Goal: Transaction & Acquisition: Purchase product/service

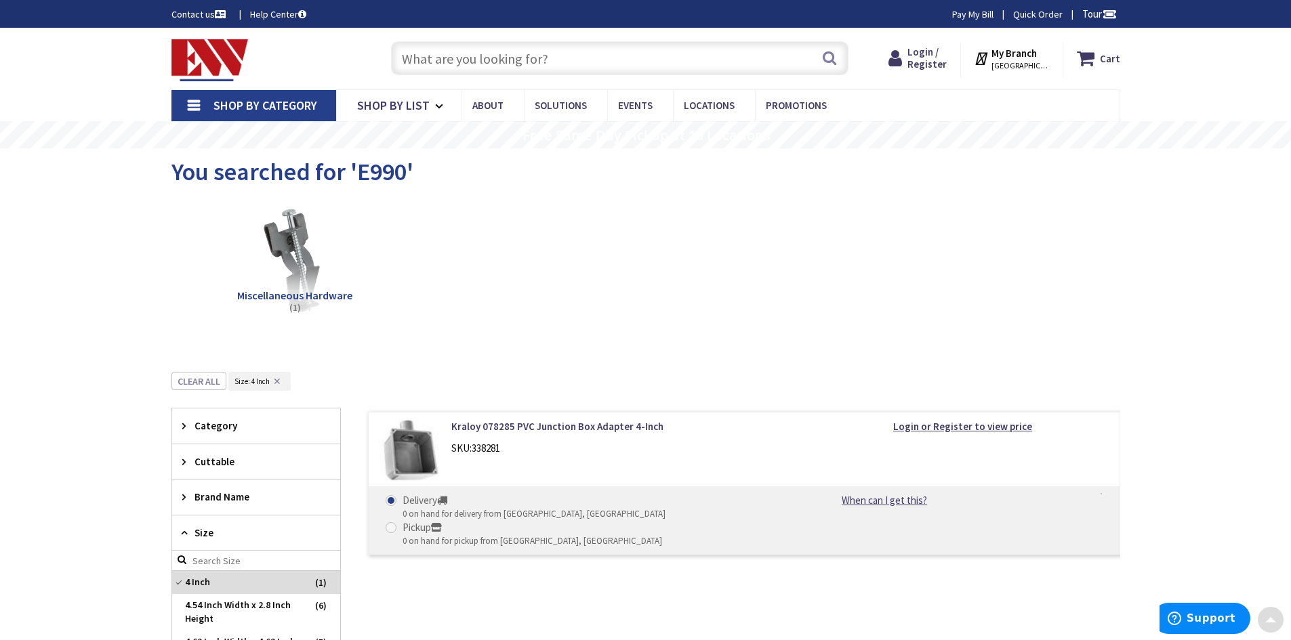
scroll to position [1446, 0]
click at [482, 54] on input "text" at bounding box center [619, 58] width 457 height 34
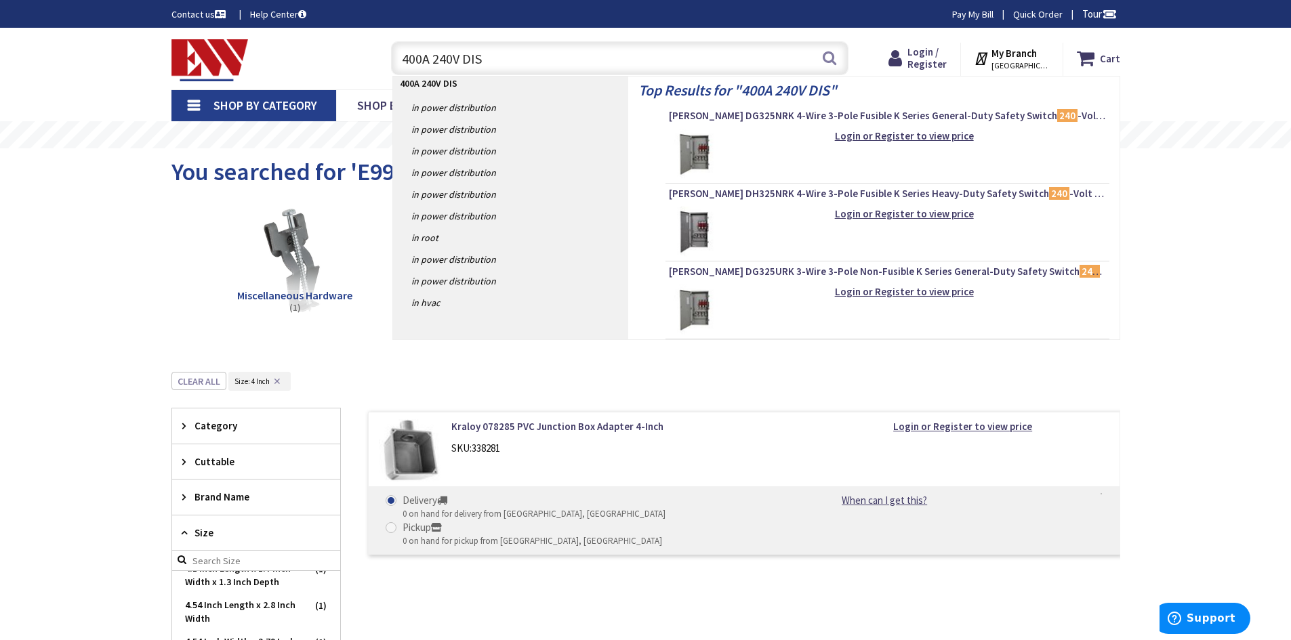
type input "400A 240V DISC"
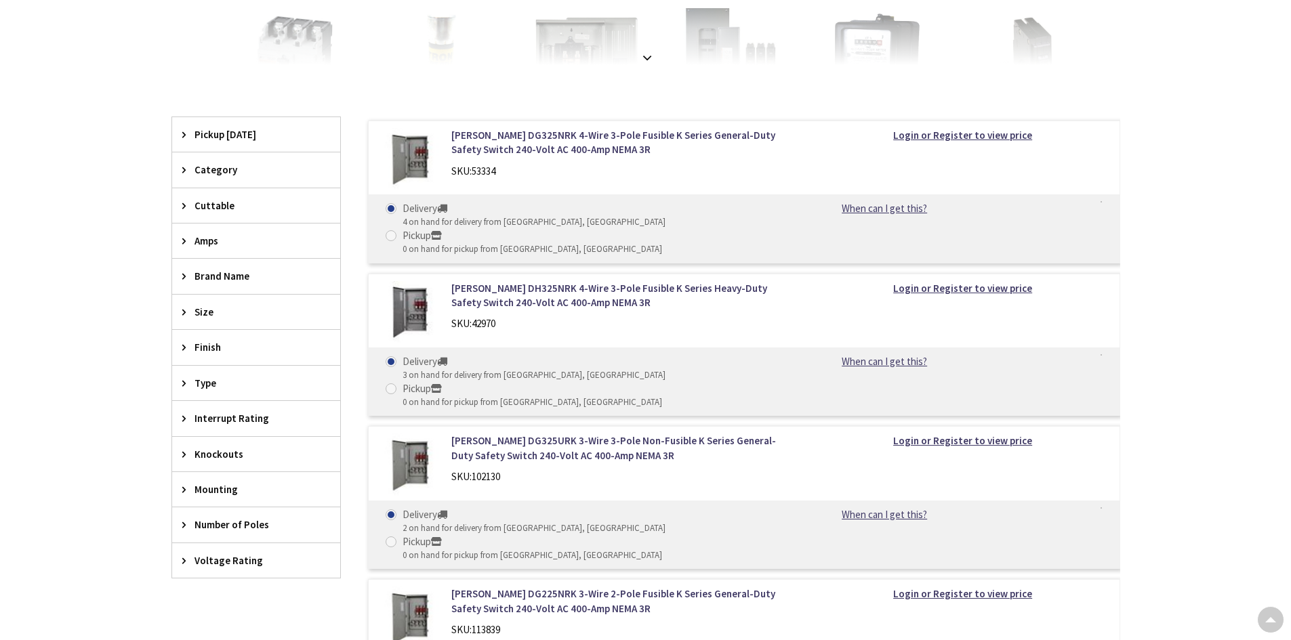
scroll to position [339, 0]
click at [184, 420] on icon at bounding box center [187, 417] width 10 height 10
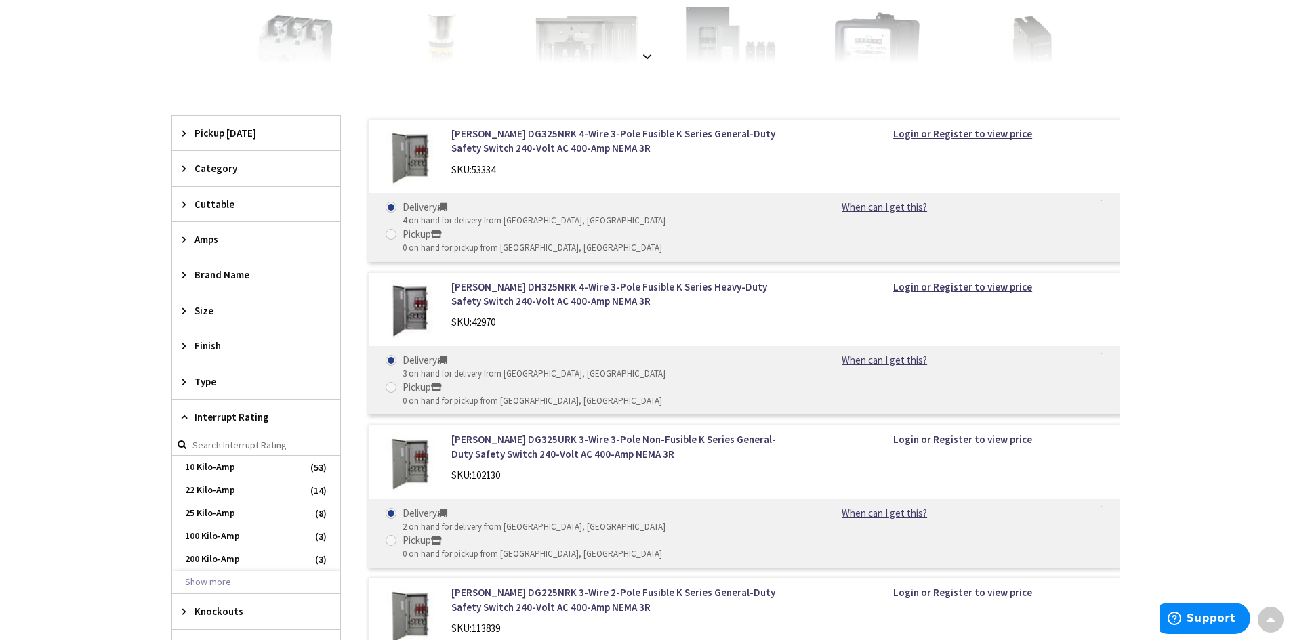
click at [184, 420] on icon at bounding box center [187, 417] width 10 height 10
type input "[GEOGRAPHIC_DATA][STREET_ADDRESS][GEOGRAPHIC_DATA]"
click at [188, 168] on icon at bounding box center [187, 168] width 10 height 10
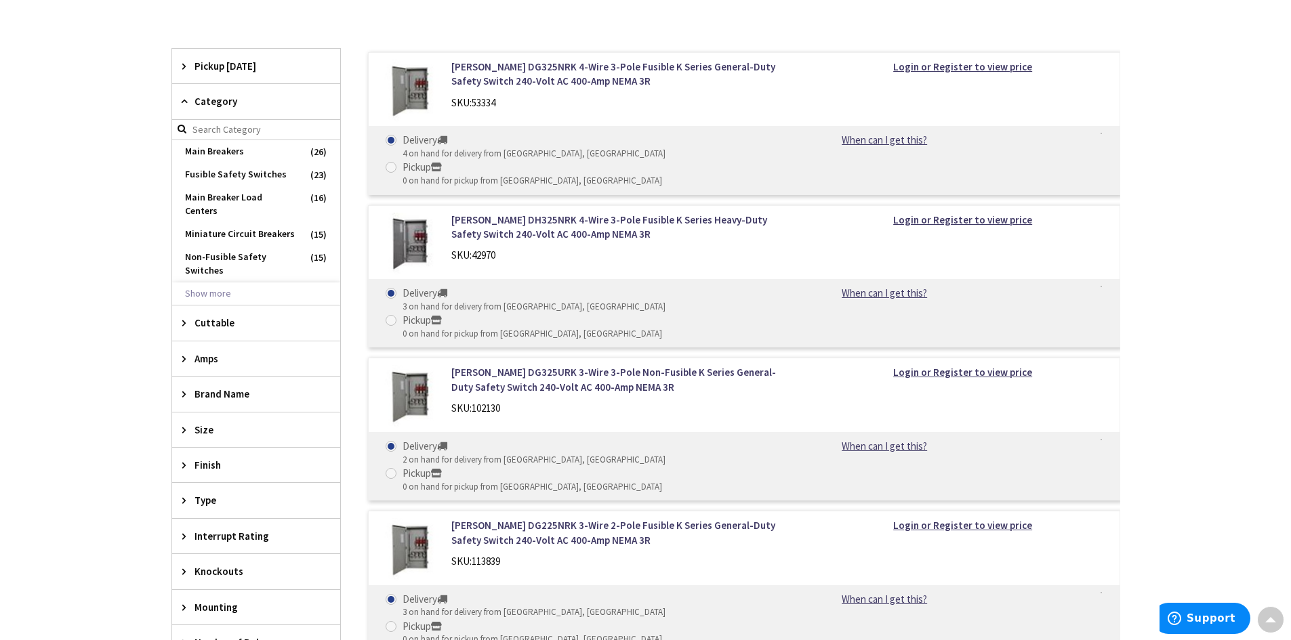
scroll to position [407, 0]
click at [191, 388] on icon at bounding box center [187, 393] width 10 height 10
click at [220, 527] on span "Milbank" at bounding box center [256, 535] width 168 height 23
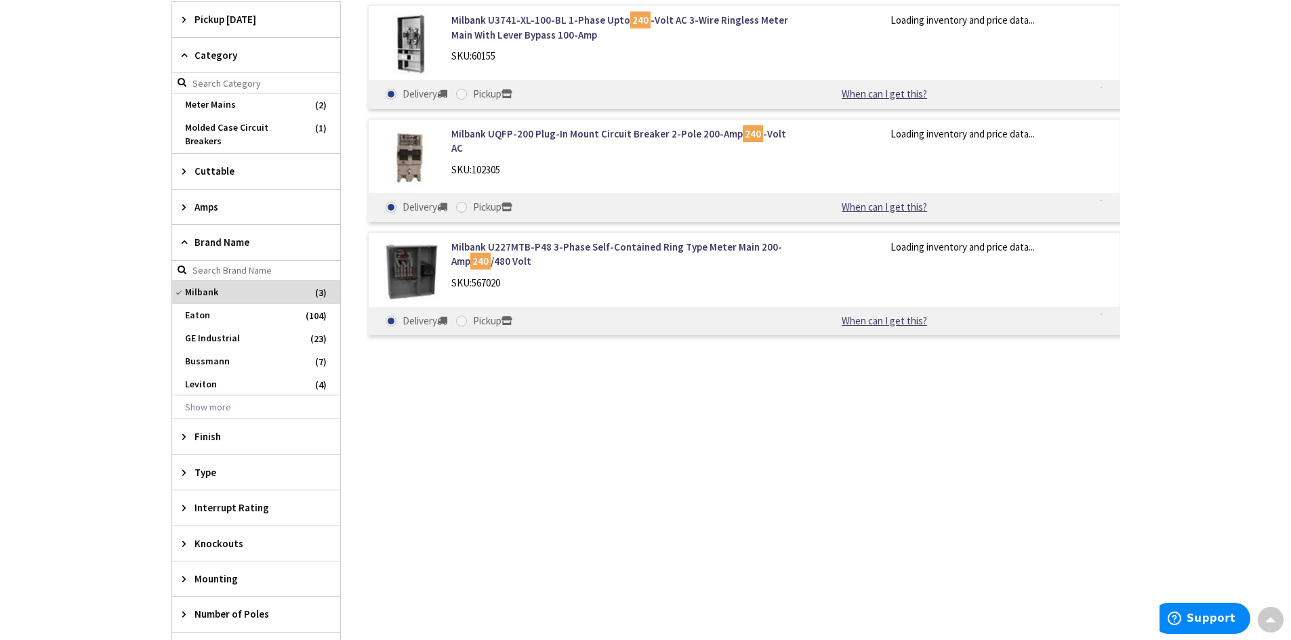
scroll to position [349, 0]
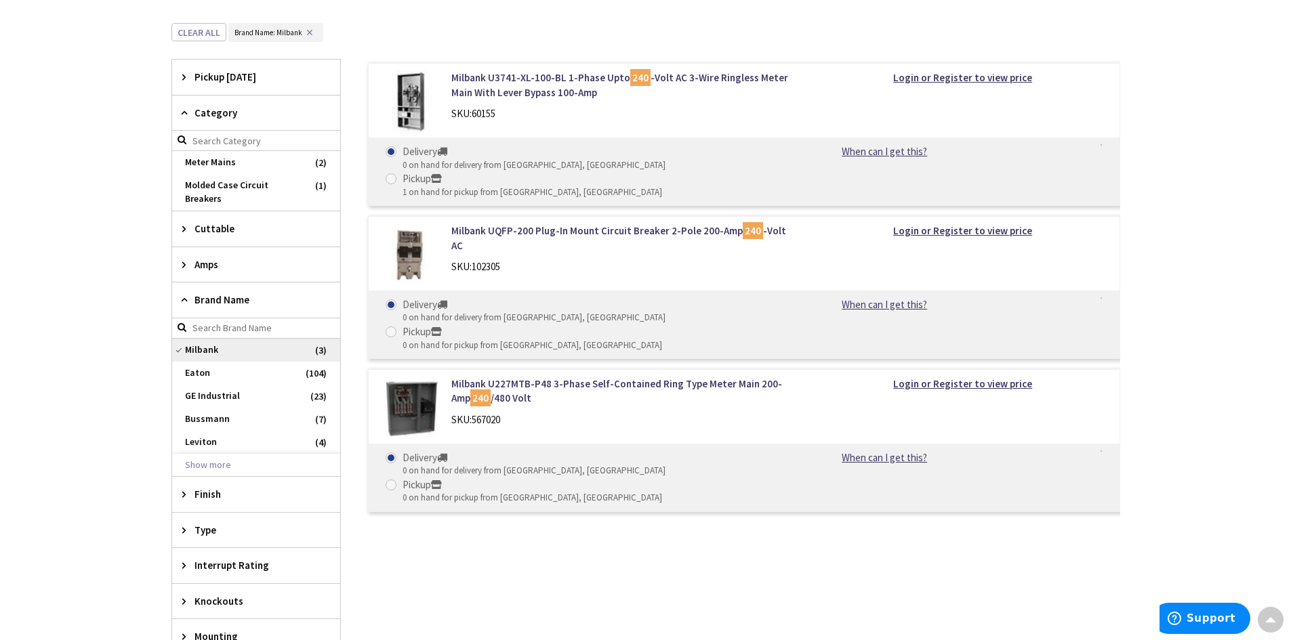
click at [205, 351] on span "Milbank" at bounding box center [256, 350] width 168 height 23
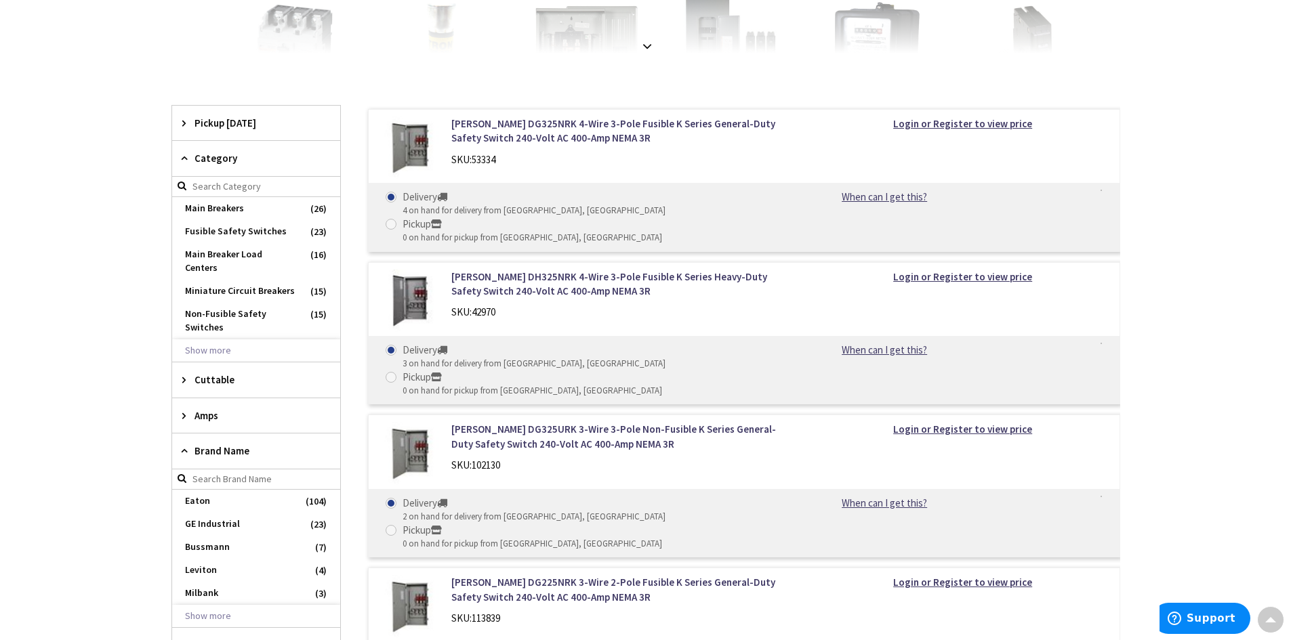
scroll to position [407, 0]
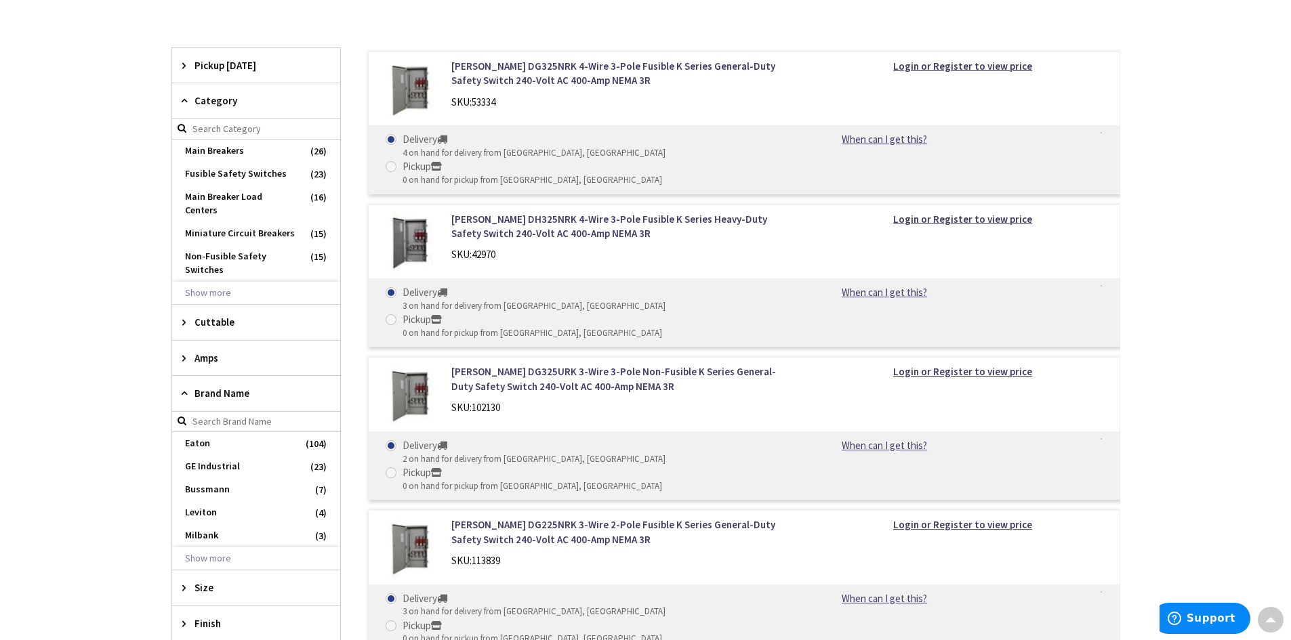
click at [189, 353] on icon at bounding box center [187, 358] width 10 height 10
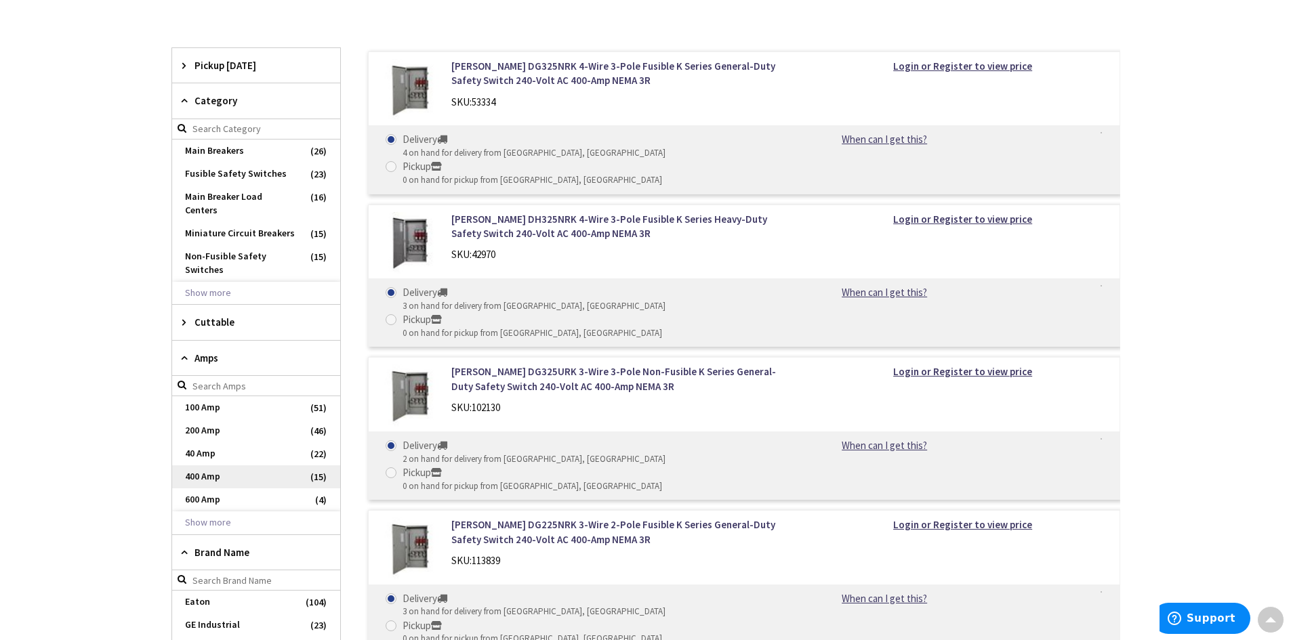
click at [220, 465] on span "400 Amp" at bounding box center [256, 476] width 168 height 23
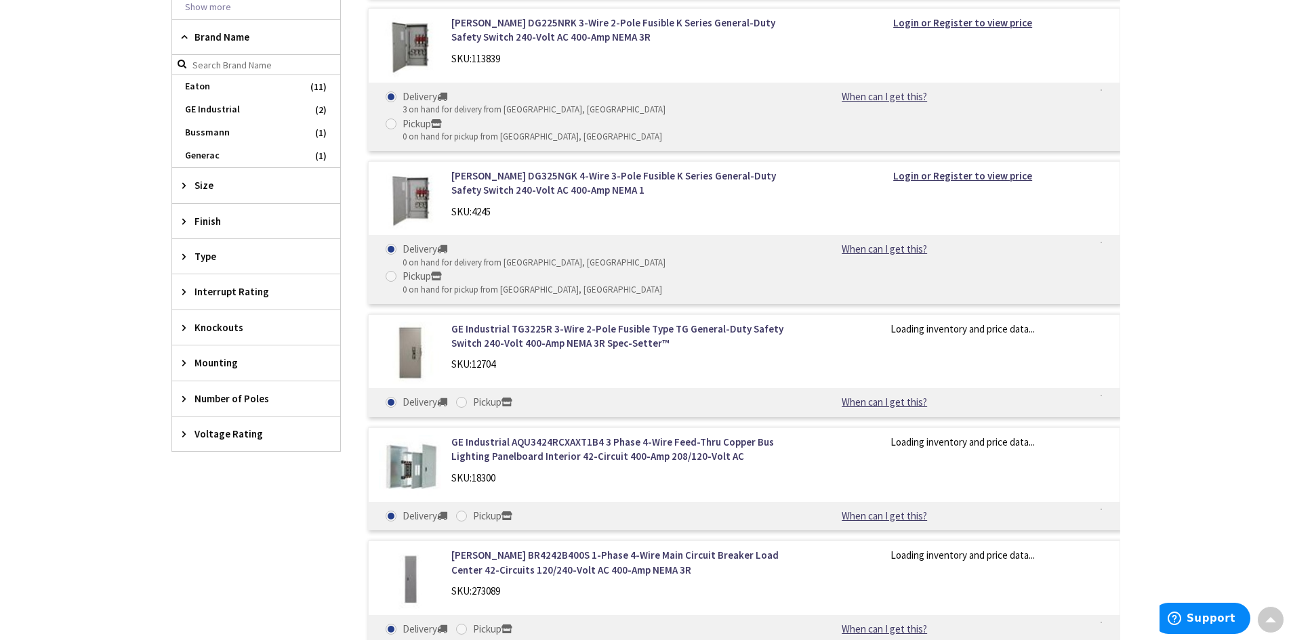
scroll to position [1030, 0]
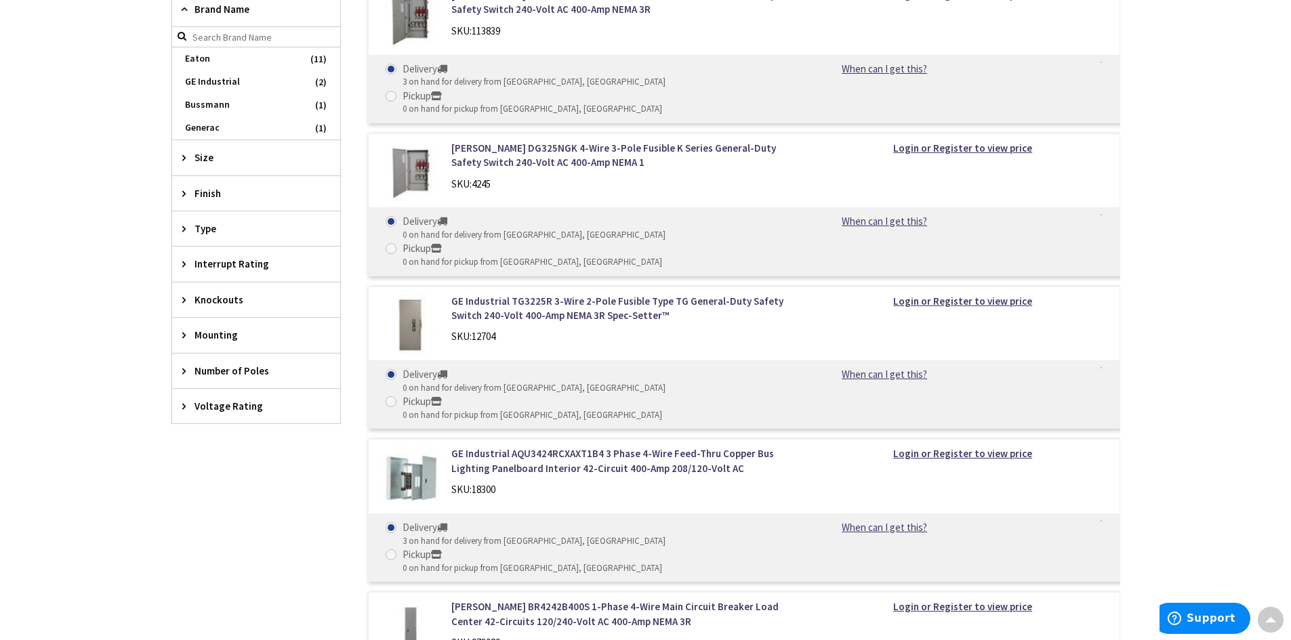
click at [213, 407] on span "Voltage Rating" at bounding box center [249, 406] width 110 height 14
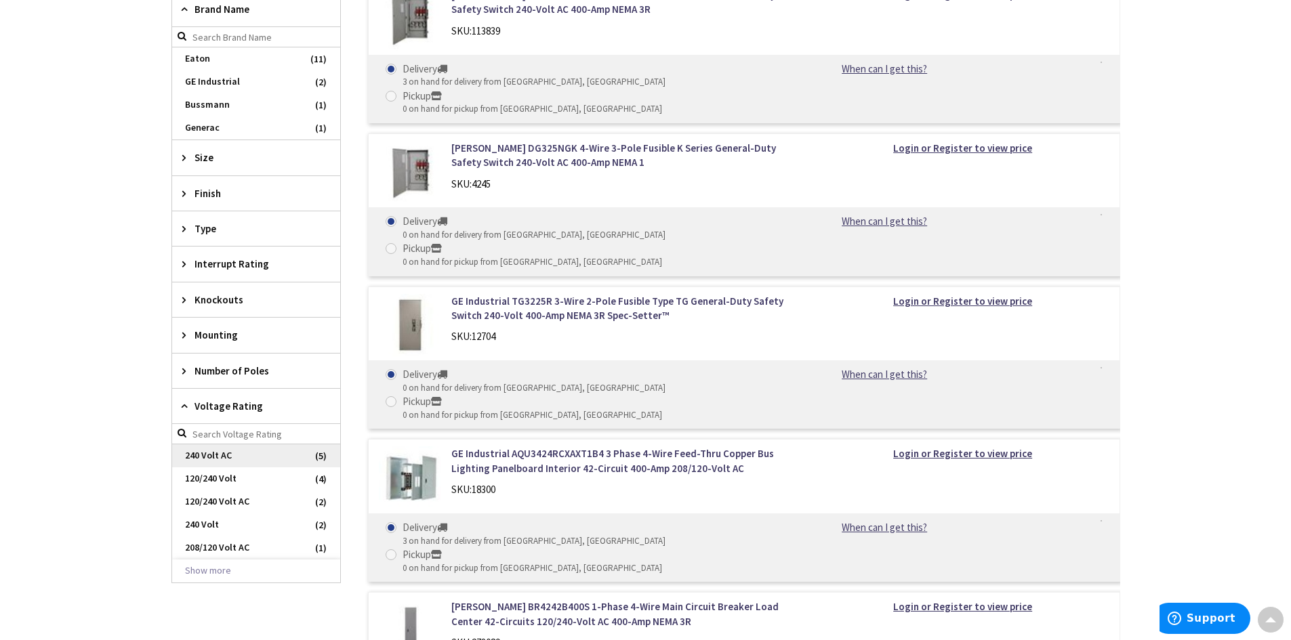
click at [290, 457] on span "240 Volt AC" at bounding box center [256, 455] width 168 height 23
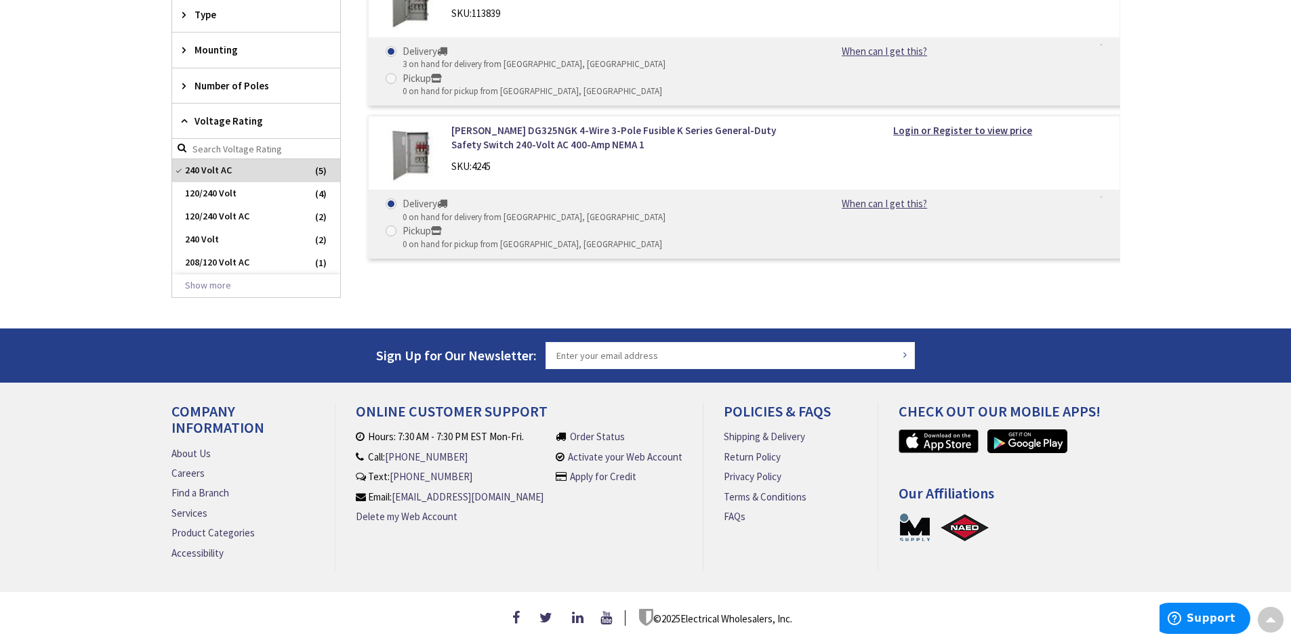
scroll to position [799, 0]
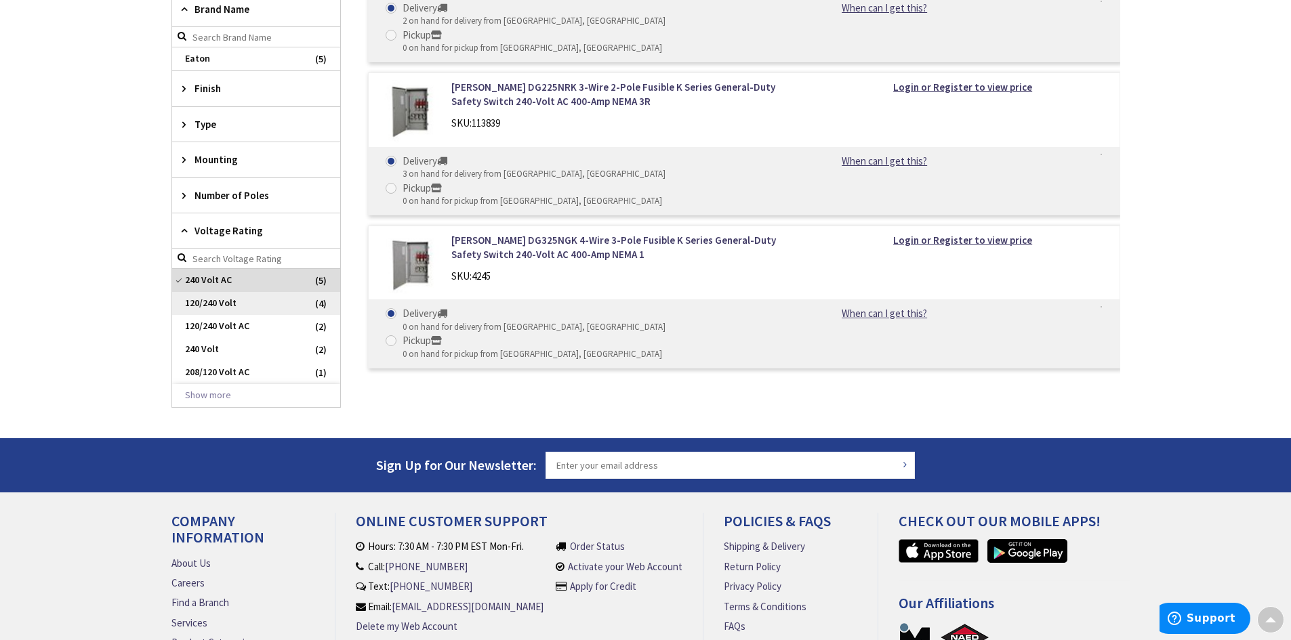
click at [266, 303] on span "120/240 Volt" at bounding box center [256, 303] width 168 height 23
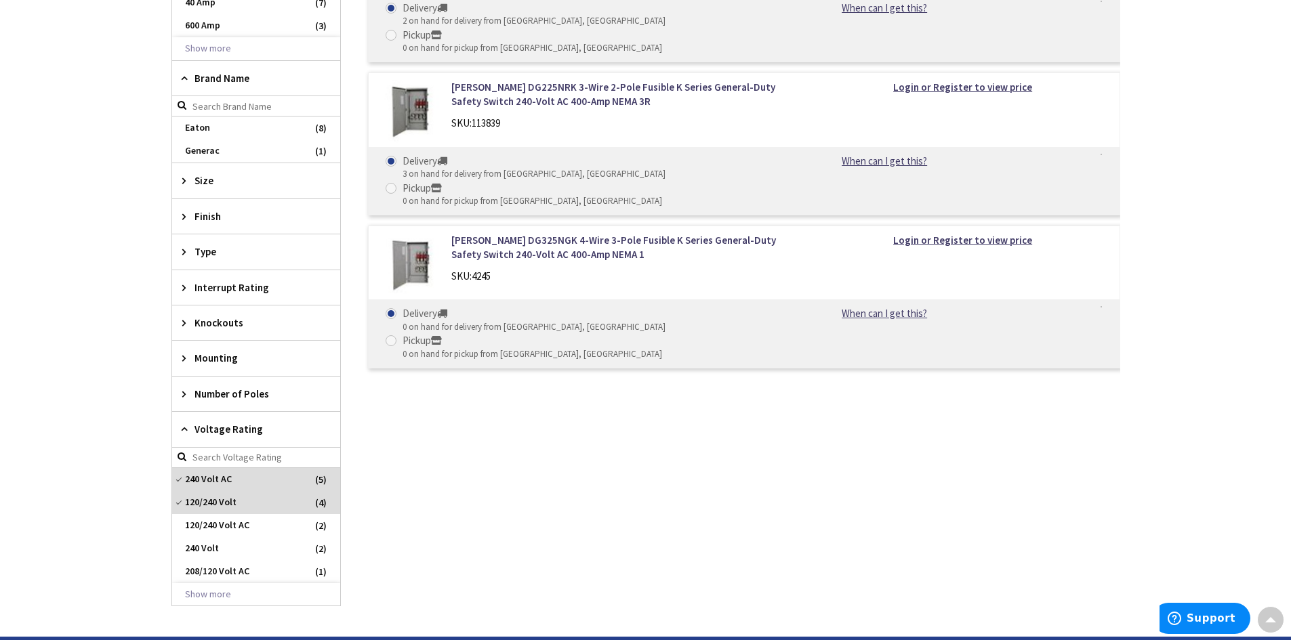
scroll to position [868, 0]
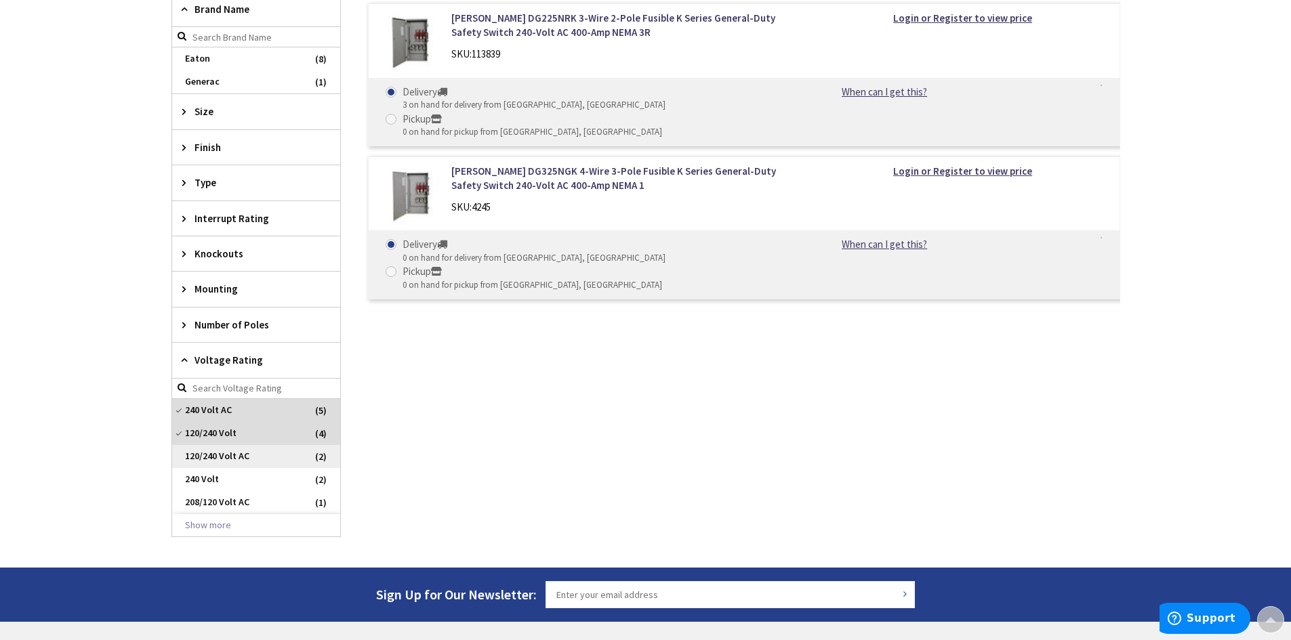
click at [242, 456] on span "120/240 Volt AC" at bounding box center [256, 456] width 168 height 23
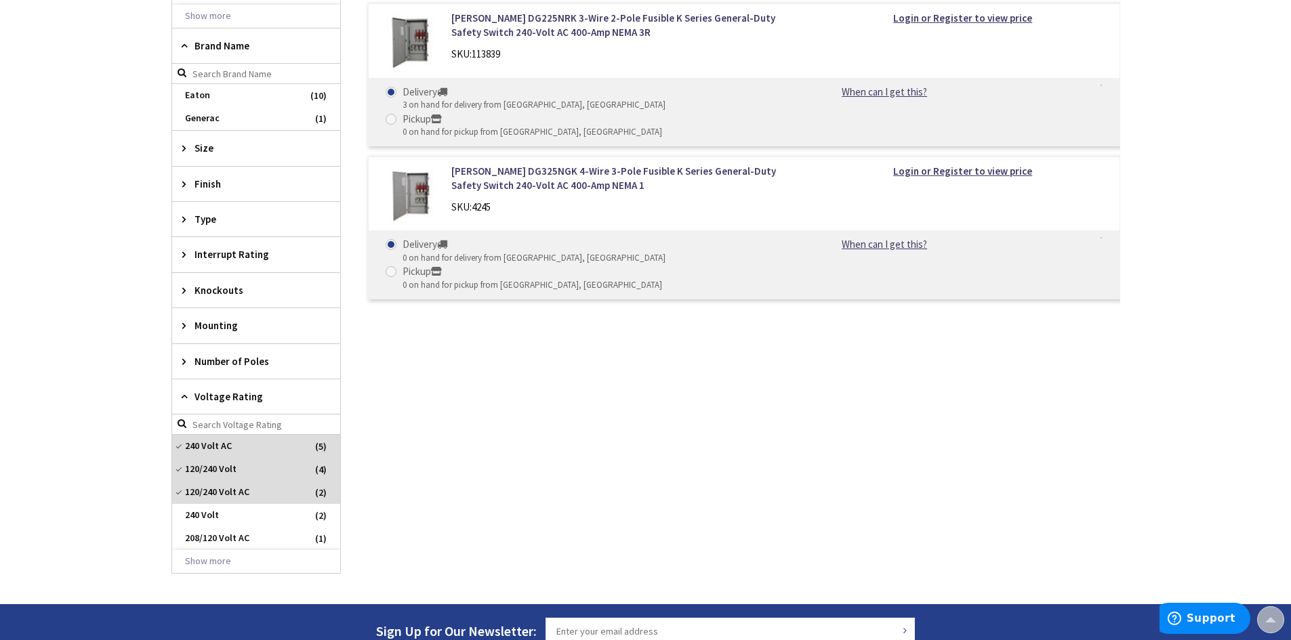
scroll to position [891, 0]
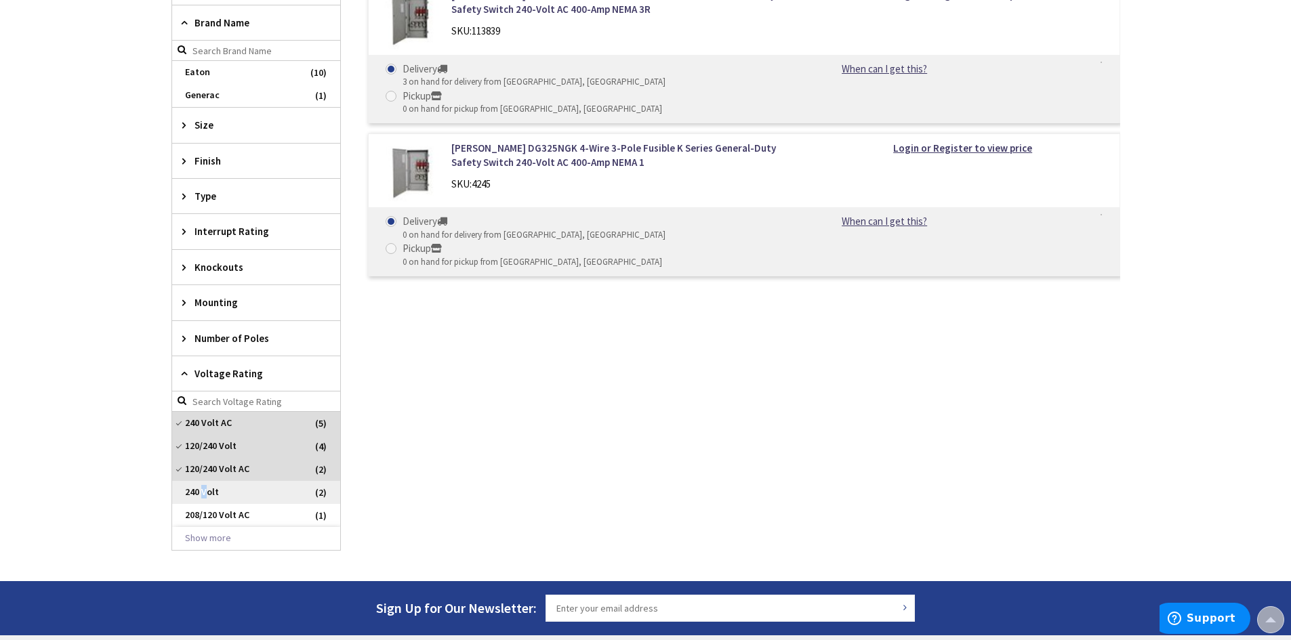
click at [204, 481] on span "240 Volt" at bounding box center [256, 492] width 168 height 23
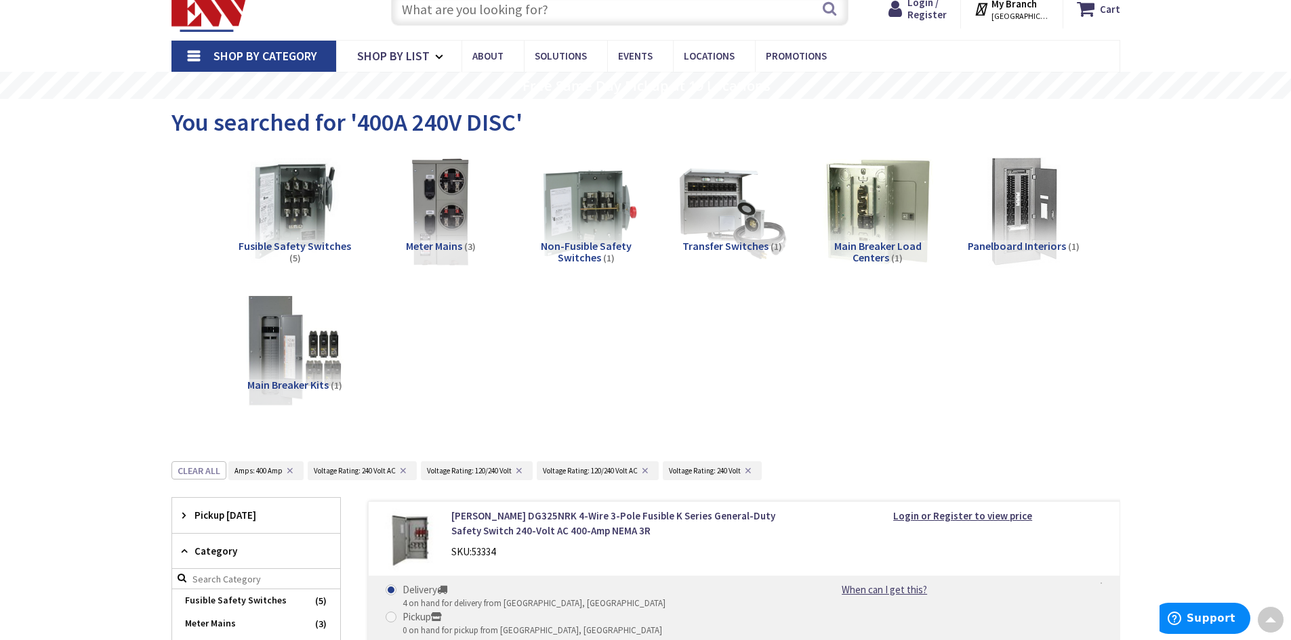
scroll to position [14, 0]
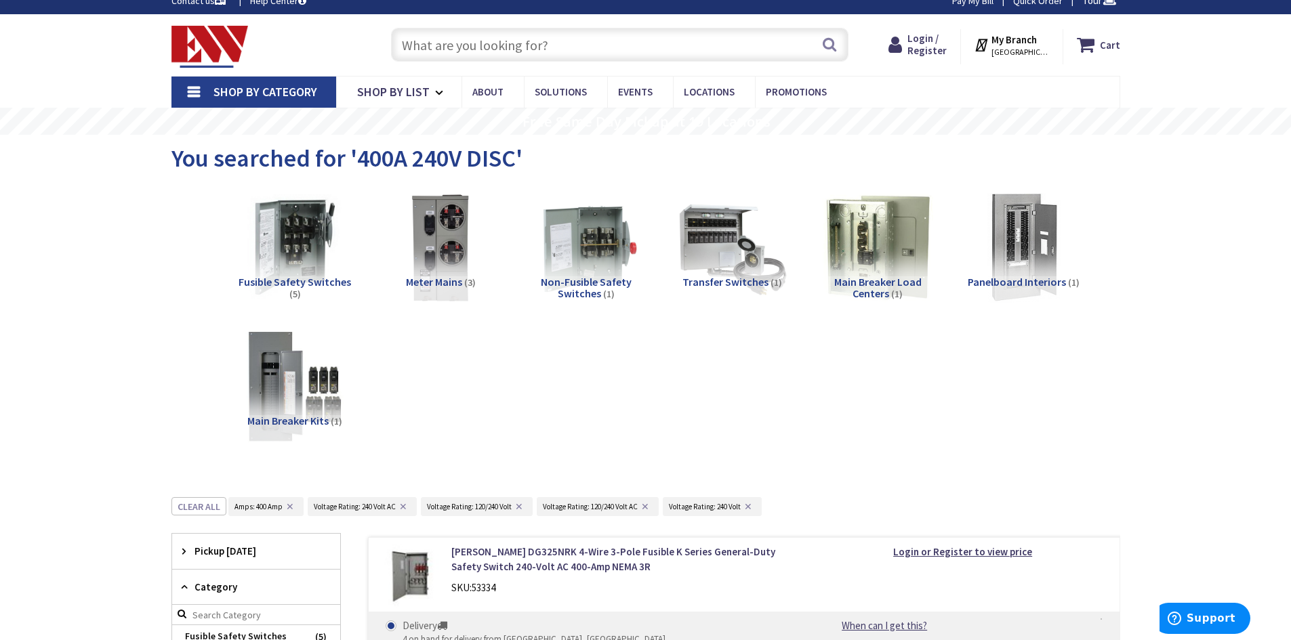
click at [209, 48] on img at bounding box center [209, 47] width 77 height 42
